Goal: Task Accomplishment & Management: Use online tool/utility

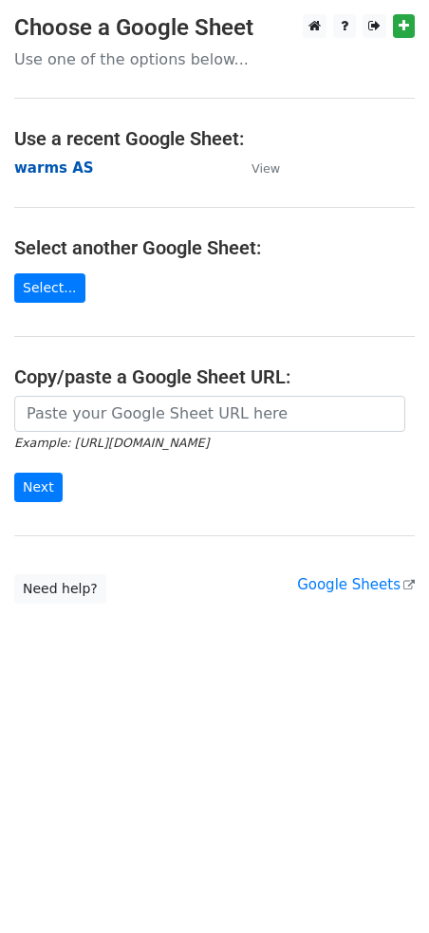
click at [56, 168] on strong "warms AS" at bounding box center [54, 167] width 80 height 17
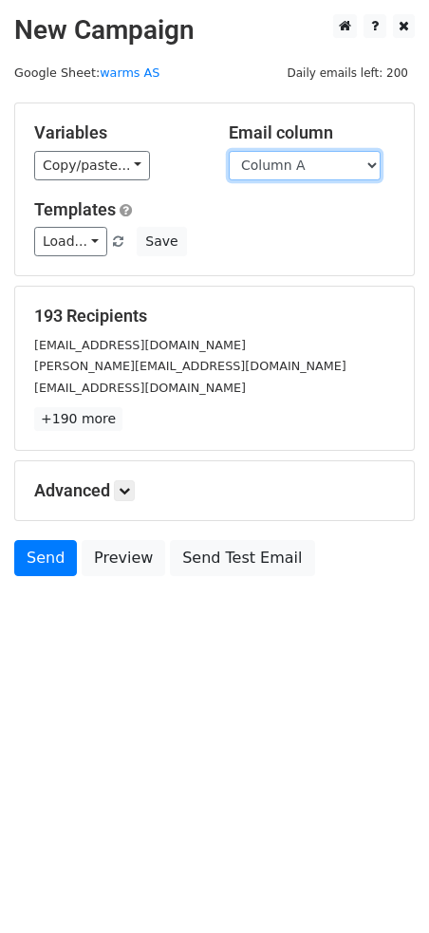
click at [288, 160] on select "Column A Column B Column C Column D Column E Column F Column G Column H Column …" at bounding box center [305, 165] width 152 height 29
select select "Column C"
click at [229, 151] on select "Column A Column B Column C Column D Column E Column F Column G Column H Column …" at bounding box center [305, 165] width 152 height 29
